Goal: Navigation & Orientation: Find specific page/section

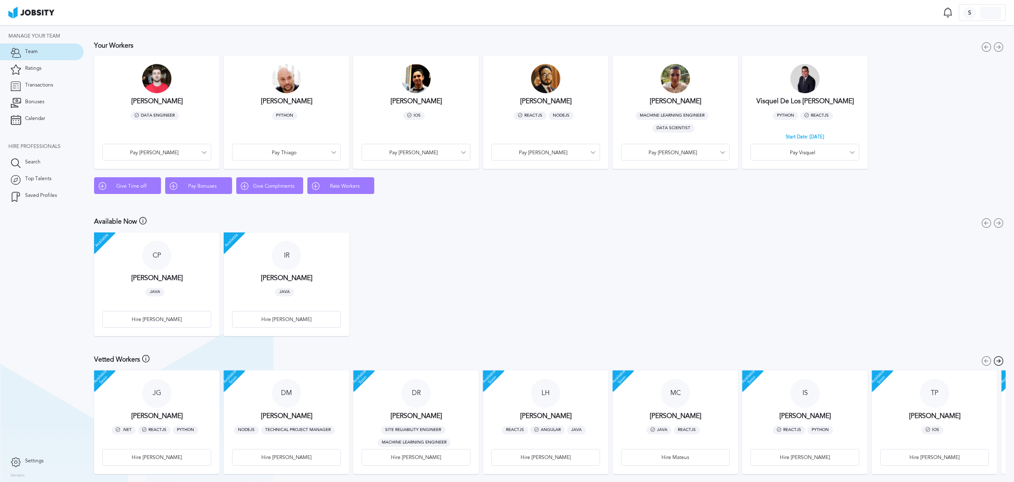
click at [673, 81] on div at bounding box center [674, 78] width 29 height 29
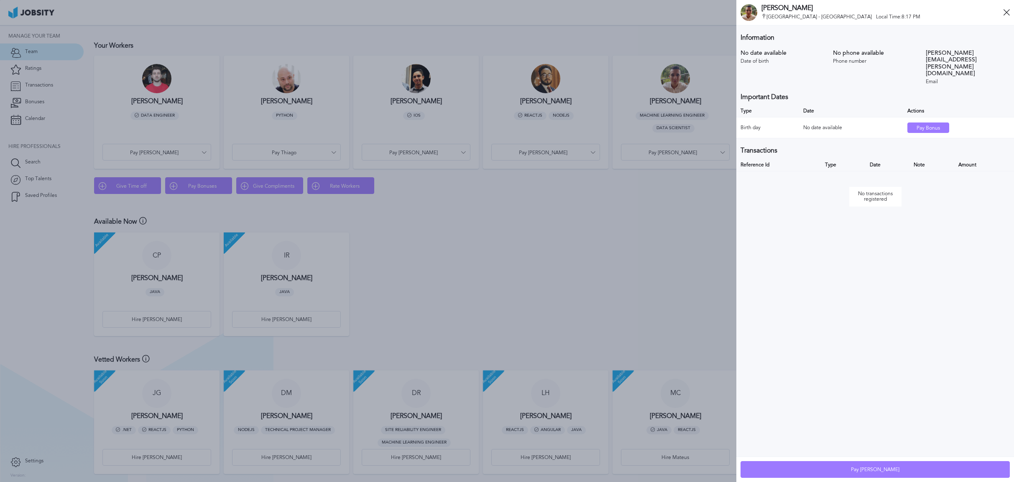
click at [161, 73] on div at bounding box center [367, 241] width 1291 height 482
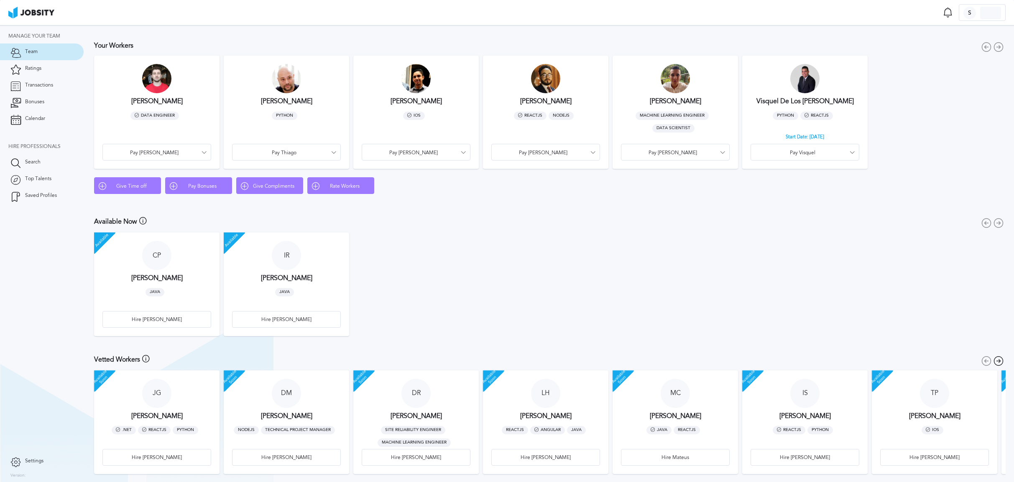
click at [155, 79] on div at bounding box center [156, 78] width 29 height 29
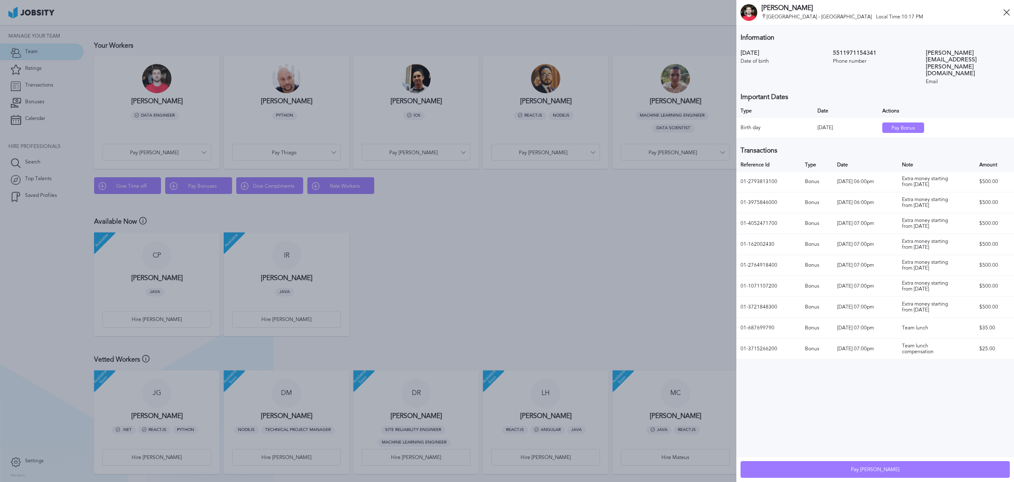
click at [485, 225] on div at bounding box center [367, 241] width 1291 height 482
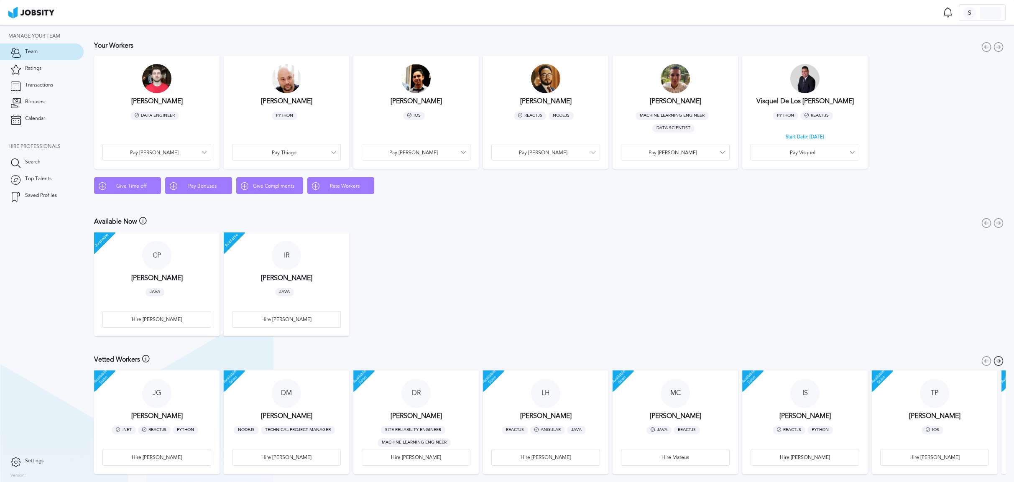
click at [485, 223] on div "Available Now Available now workers are employees of Jobsity. They are ready to…" at bounding box center [536, 221] width 885 height 9
